Goal: Task Accomplishment & Management: Manage account settings

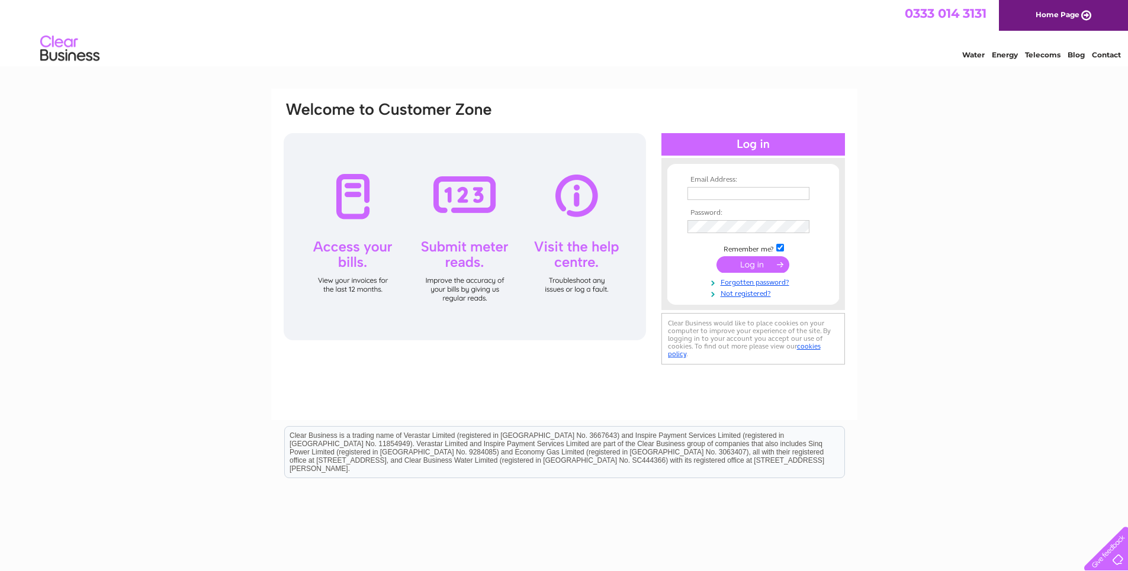
type input "[EMAIL_ADDRESS][DOMAIN_NAME]"
click at [760, 266] on input "submit" at bounding box center [753, 264] width 73 height 17
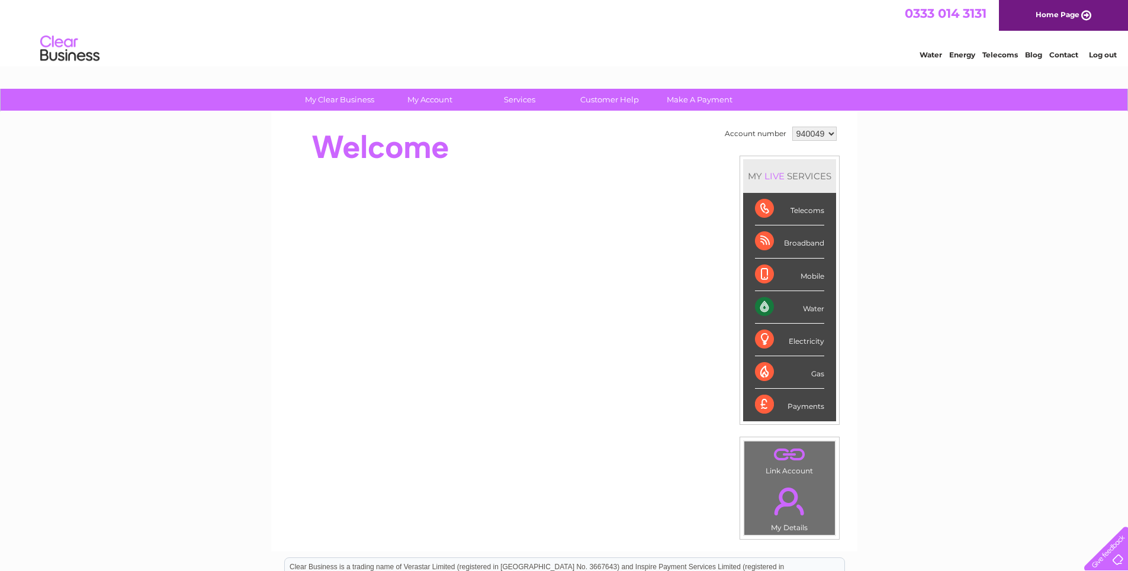
click at [801, 247] on div "Broadband" at bounding box center [789, 242] width 69 height 33
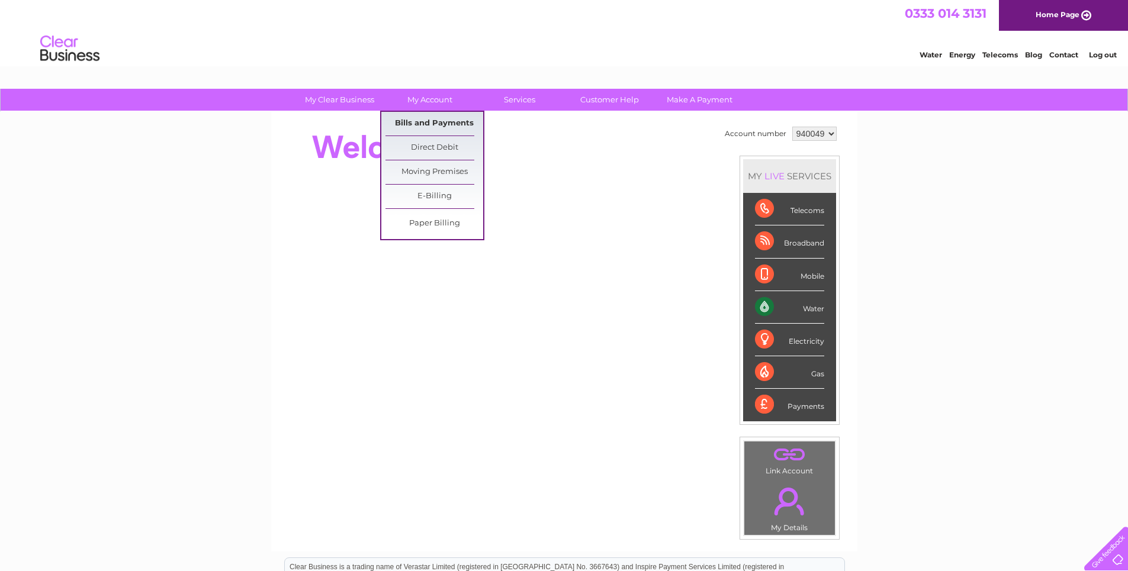
click at [443, 117] on link "Bills and Payments" at bounding box center [435, 124] width 98 height 24
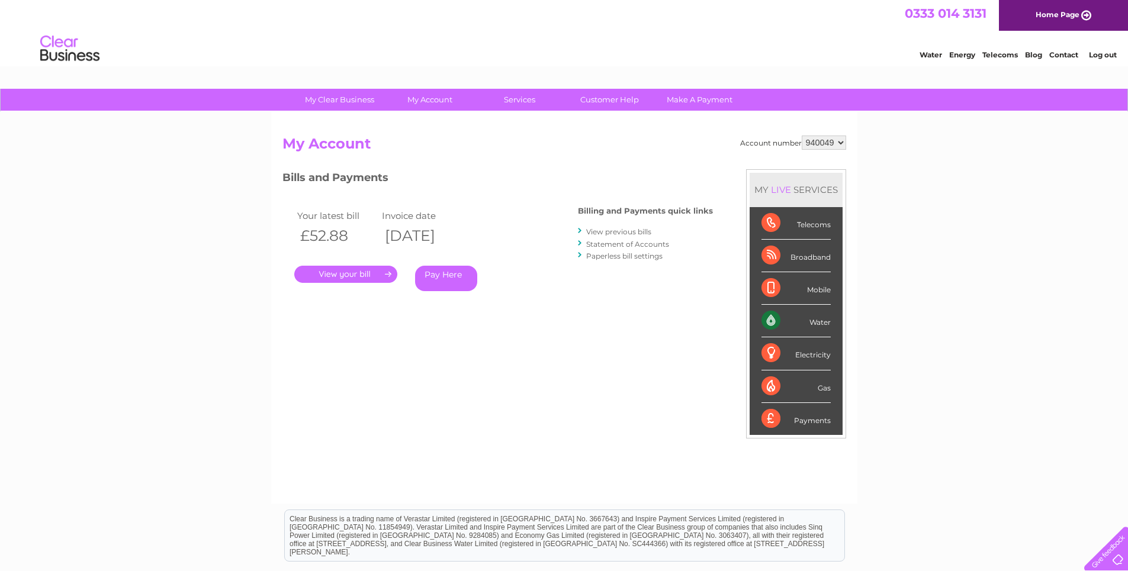
click at [356, 276] on link "." at bounding box center [345, 274] width 103 height 17
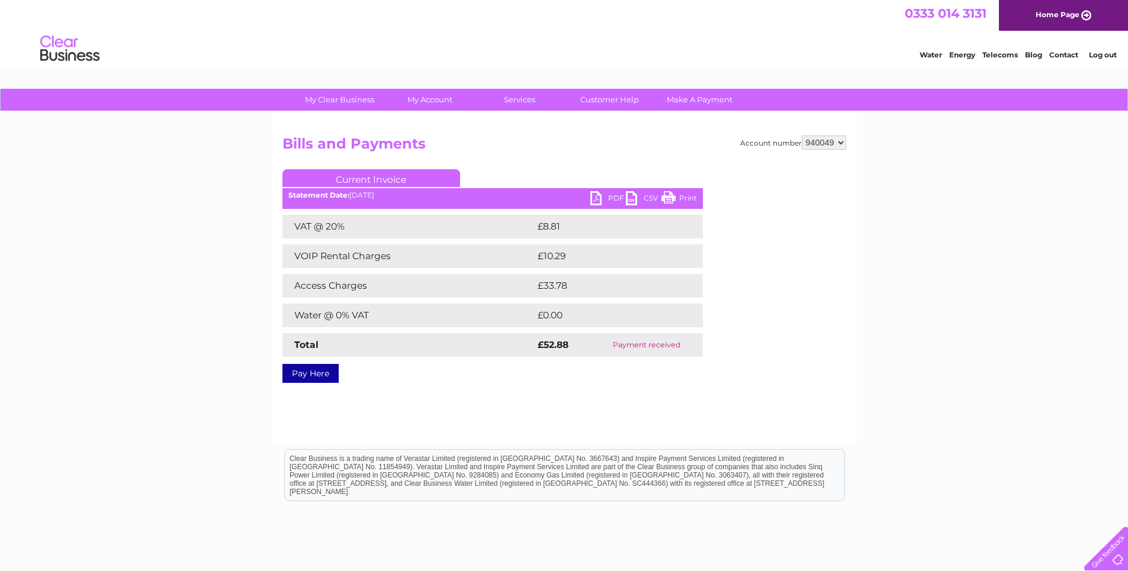
click at [596, 195] on link "PDF" at bounding box center [608, 199] width 36 height 17
